Goal: Task Accomplishment & Management: Manage account settings

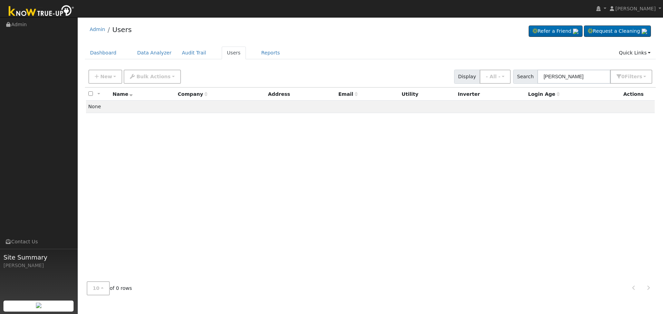
drag, startPoint x: 561, startPoint y: 76, endPoint x: 433, endPoint y: 71, distance: 128.4
click at [436, 72] on div "New Add User Quick Add Quick Connect Quick Convert Lead Bulk Actions Send Email…" at bounding box center [370, 75] width 566 height 17
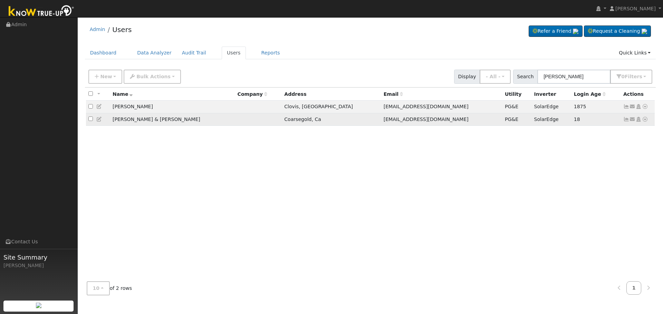
type input "[PERSON_NAME]"
click at [643, 119] on icon at bounding box center [644, 119] width 6 height 5
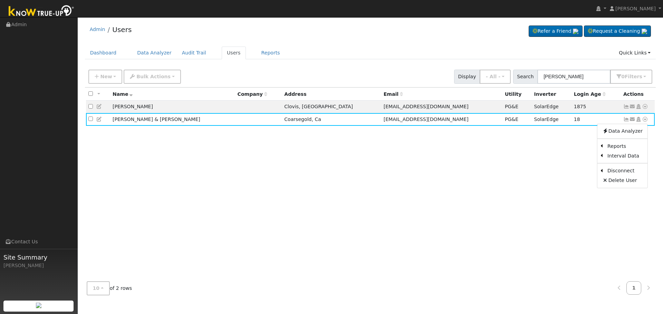
click at [543, 158] on div "All None All on page None on page Name Company Address Email Utility Inverter L…" at bounding box center [370, 182] width 571 height 189
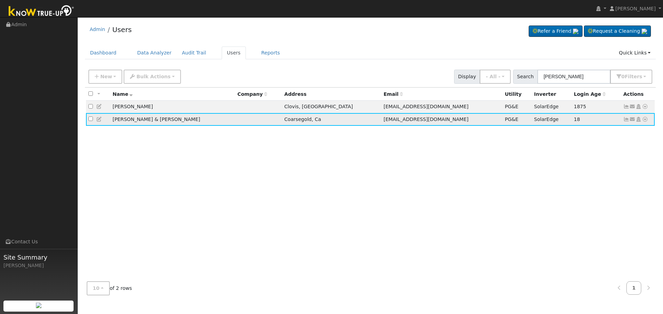
click at [177, 120] on td "[PERSON_NAME] & [PERSON_NAME]" at bounding box center [172, 119] width 125 height 13
click at [627, 122] on icon at bounding box center [626, 119] width 6 height 5
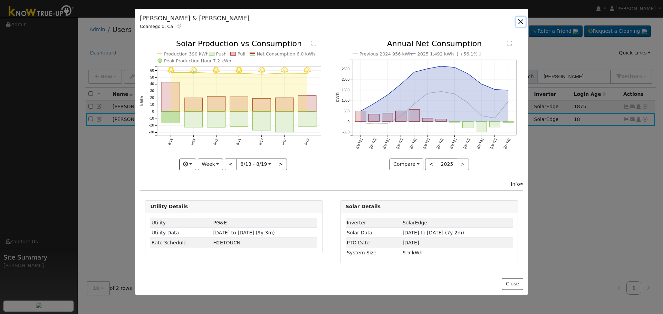
click at [521, 23] on button "button" at bounding box center [521, 22] width 10 height 10
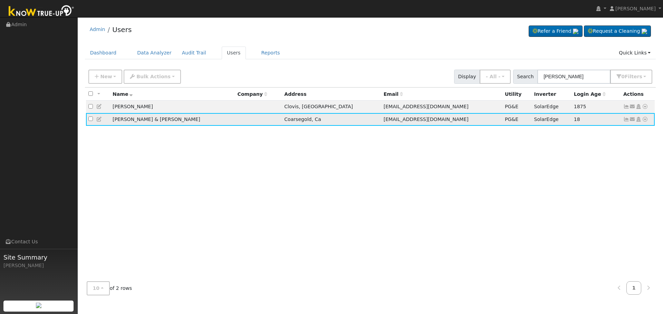
click at [646, 120] on icon at bounding box center [644, 119] width 6 height 5
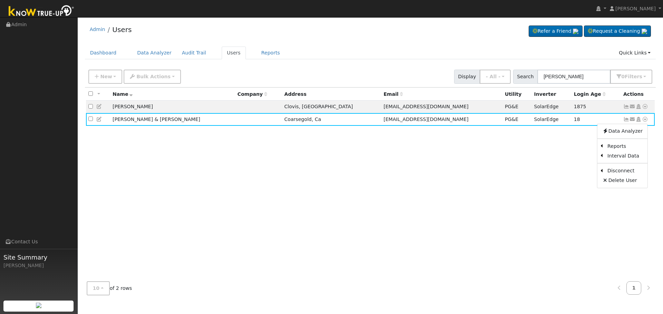
click at [188, 198] on div "All None All on page None on page Name Company Address Email Utility Inverter L…" at bounding box center [370, 182] width 571 height 189
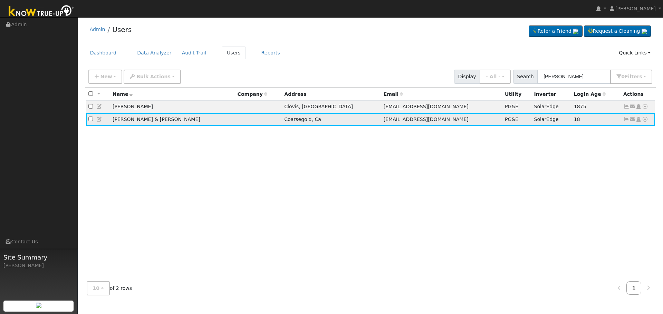
click at [100, 121] on icon at bounding box center [99, 119] width 6 height 5
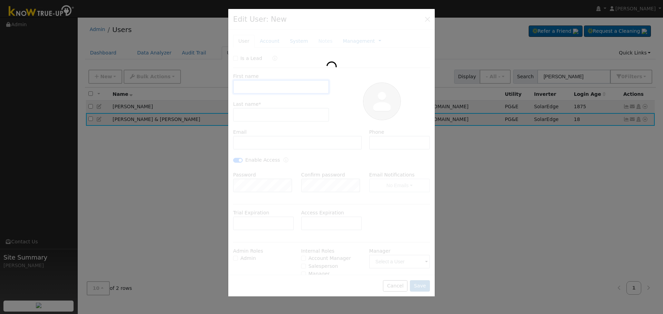
type input "[DATE]"
type input "[PERSON_NAME] & [PERSON_NAME]"
type input "[PERSON_NAME]"
type input "[EMAIL_ADDRESS][DOMAIN_NAME]"
type input "[PHONE_NUMBER]"
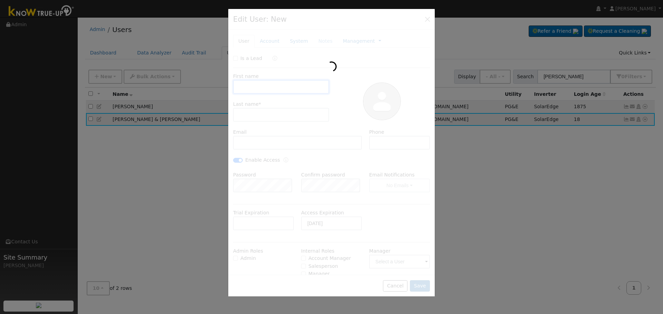
checkbox input "true"
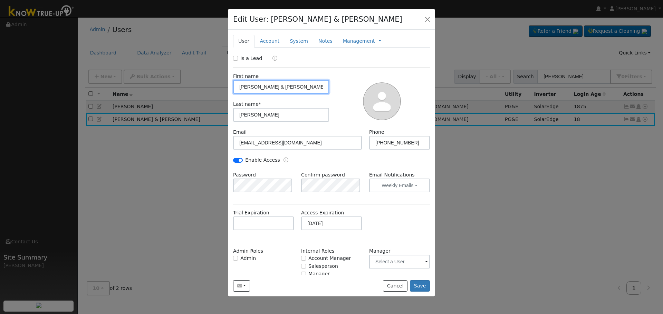
scroll to position [22, 0]
